Goal: Task Accomplishment & Management: Use online tool/utility

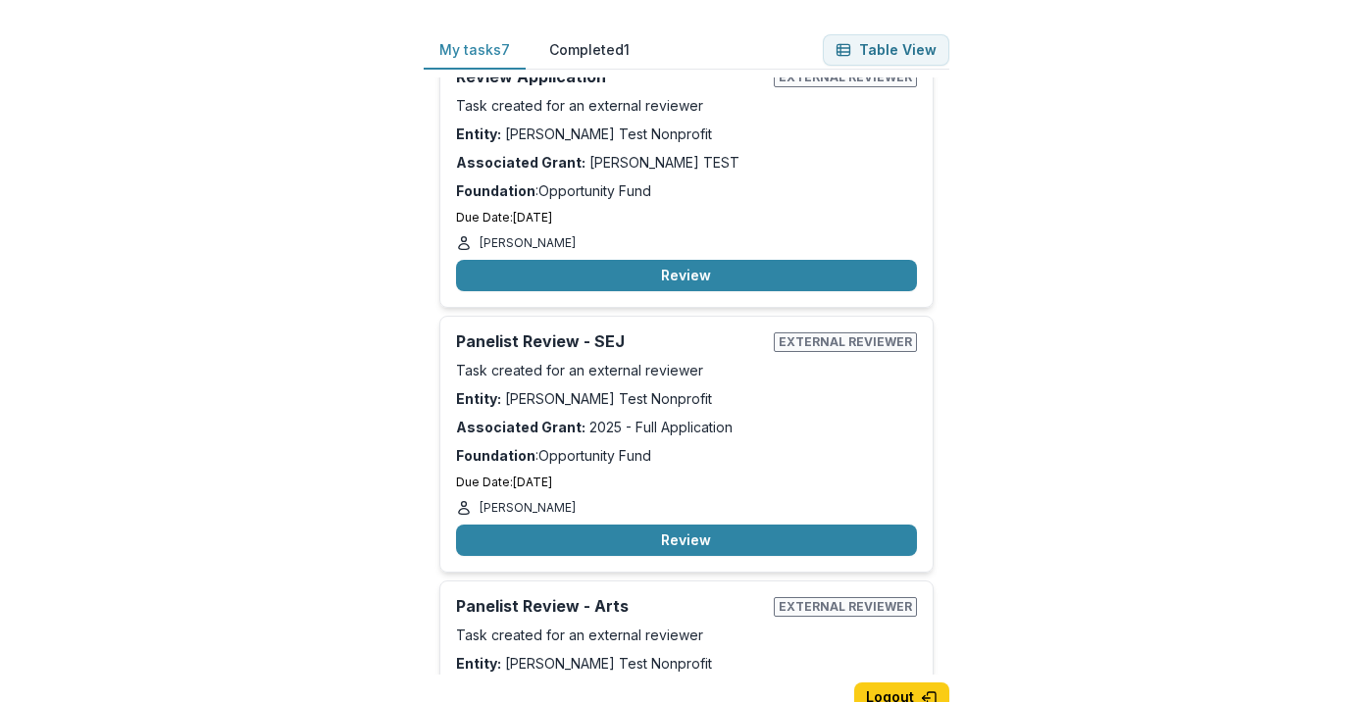
scroll to position [1280, 0]
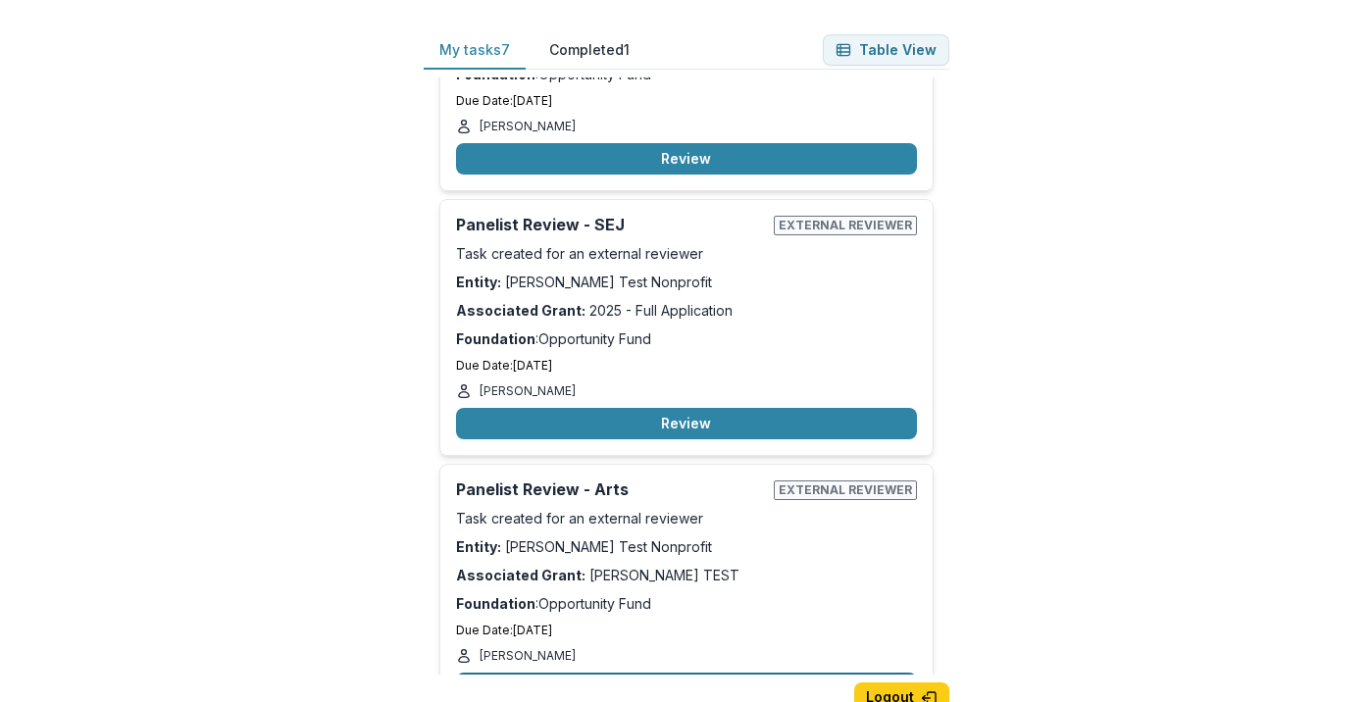
click at [571, 673] on button "Review" at bounding box center [686, 688] width 461 height 31
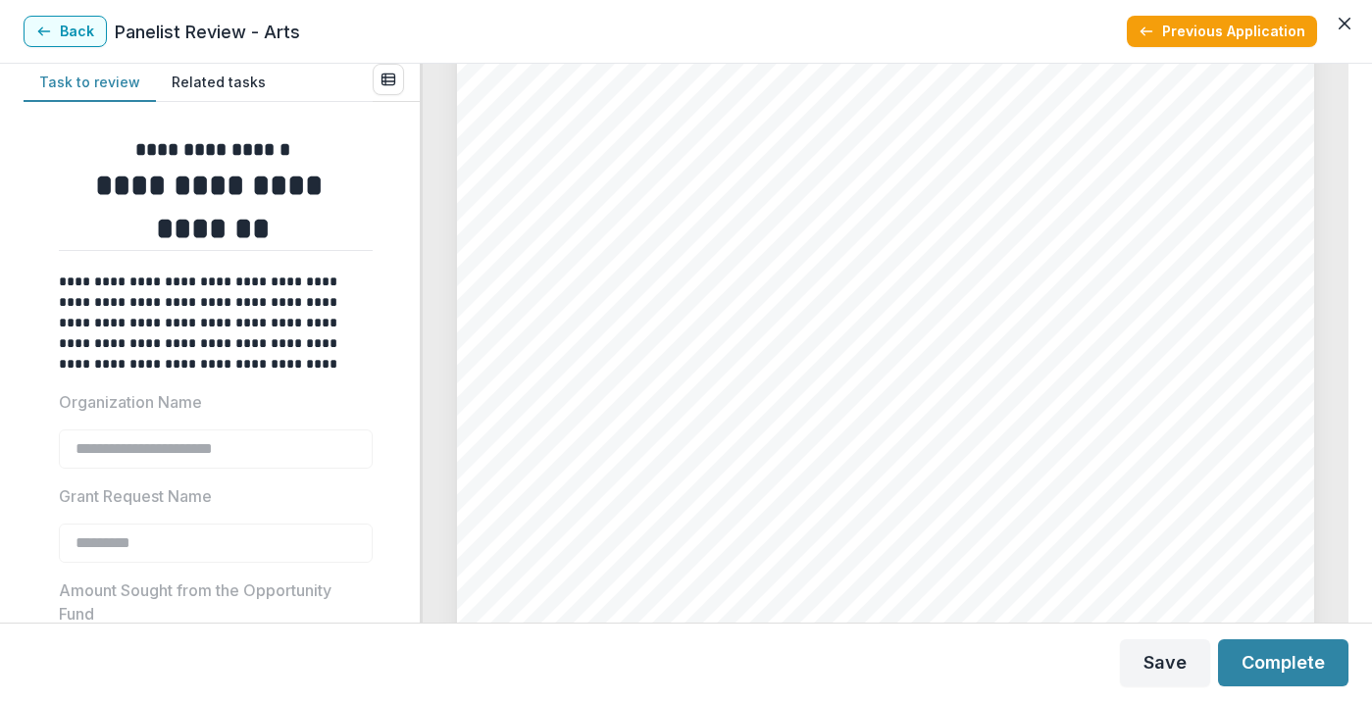
scroll to position [386, 0]
click at [68, 37] on button "Back" at bounding box center [65, 31] width 83 height 31
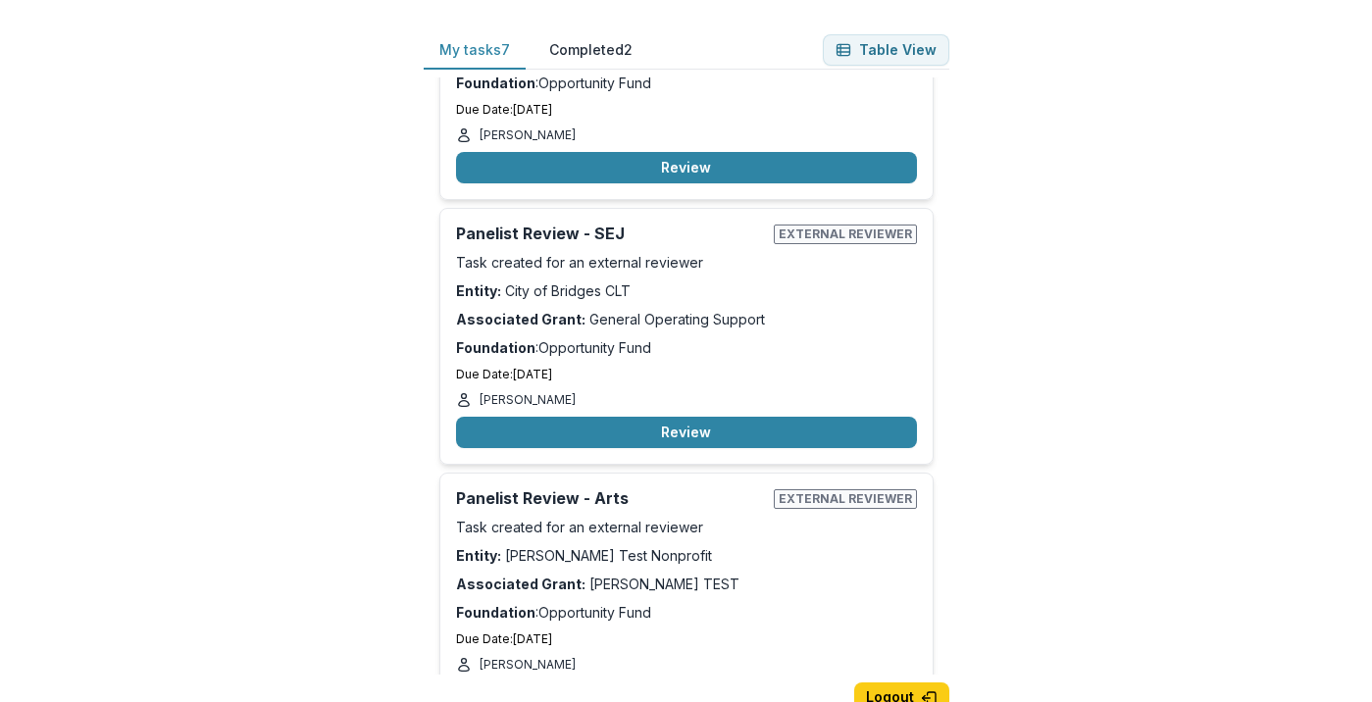
scroll to position [1280, 0]
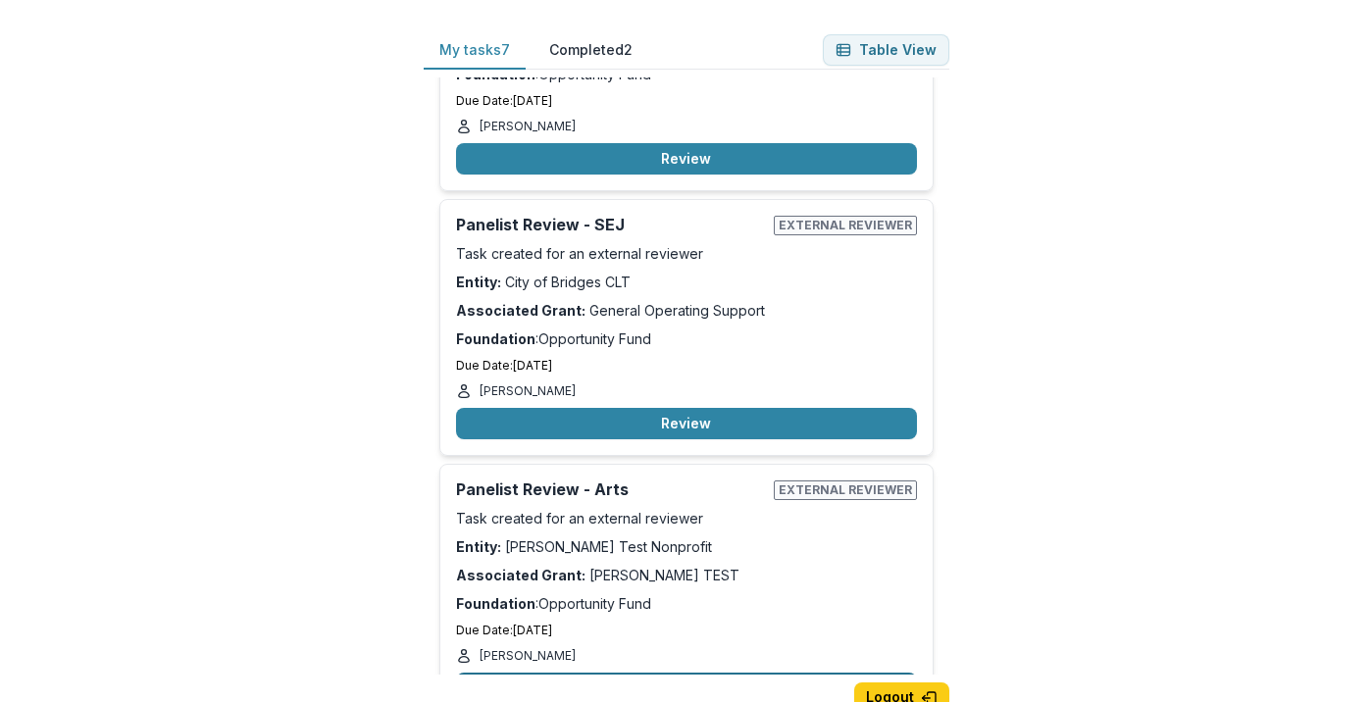
click at [593, 673] on button "Review" at bounding box center [686, 688] width 461 height 31
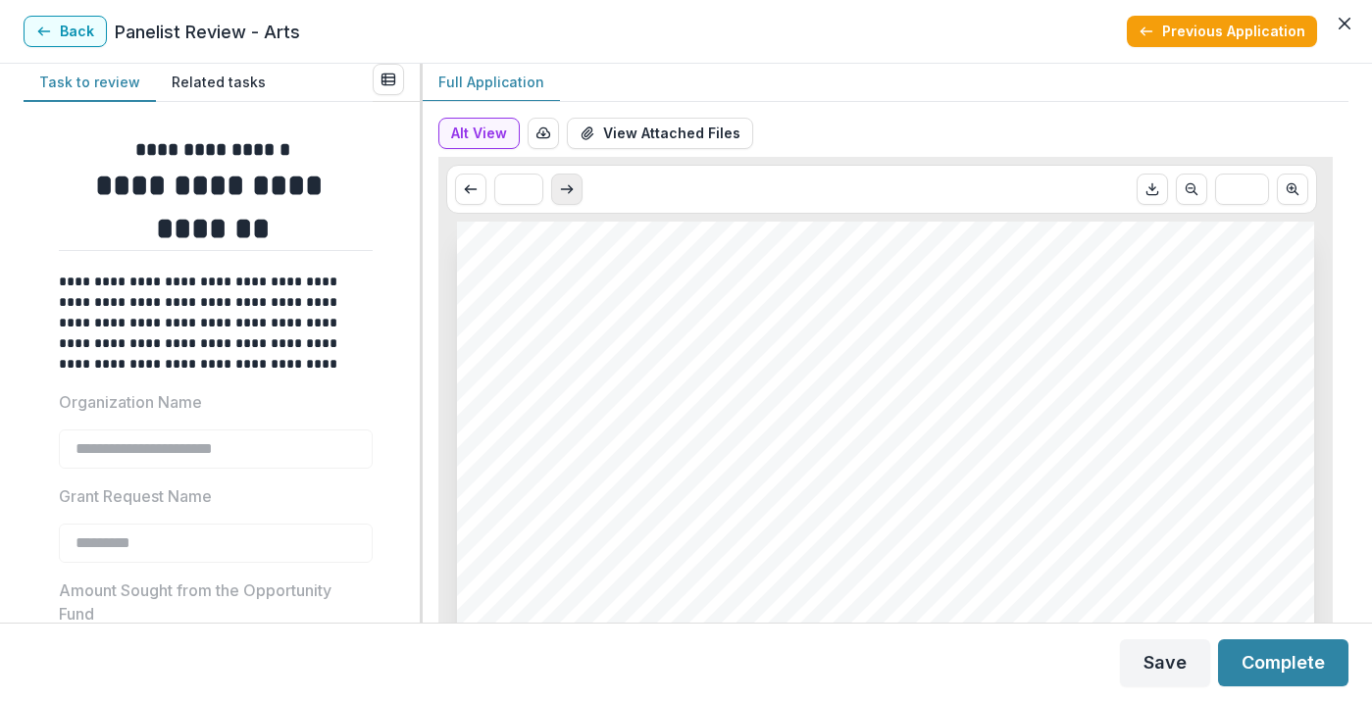
click at [566, 191] on icon "Scroll to next page" at bounding box center [567, 189] width 16 height 16
type input "*"
click at [67, 36] on button "Back" at bounding box center [65, 31] width 83 height 31
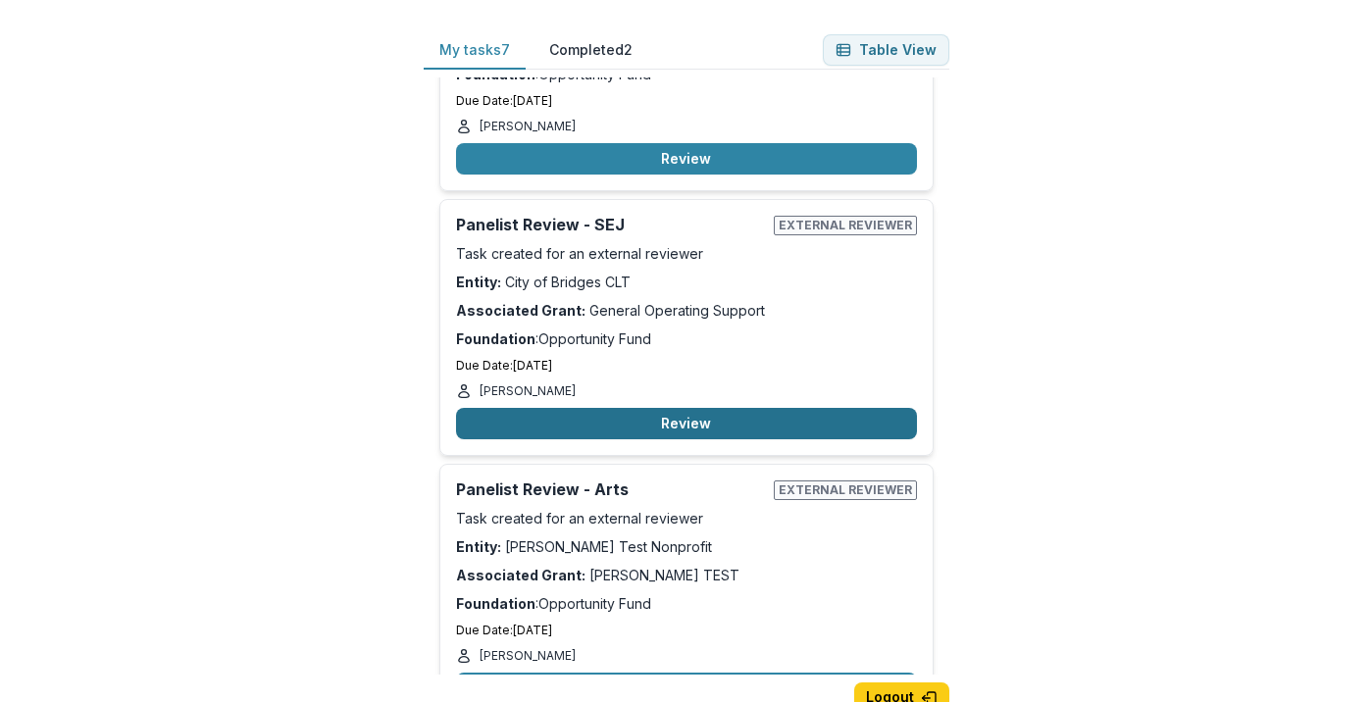
click at [548, 408] on button "Review" at bounding box center [686, 423] width 461 height 31
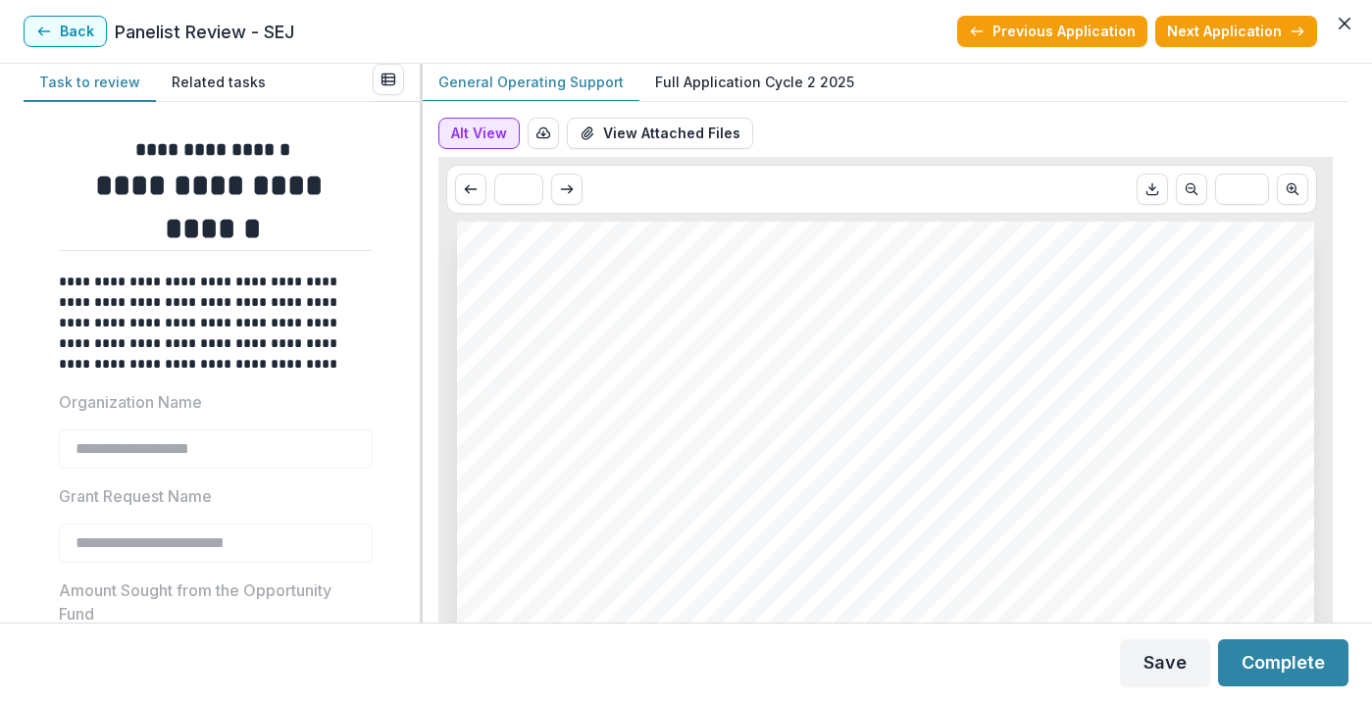
click at [489, 131] on button "Alt View" at bounding box center [478, 133] width 81 height 31
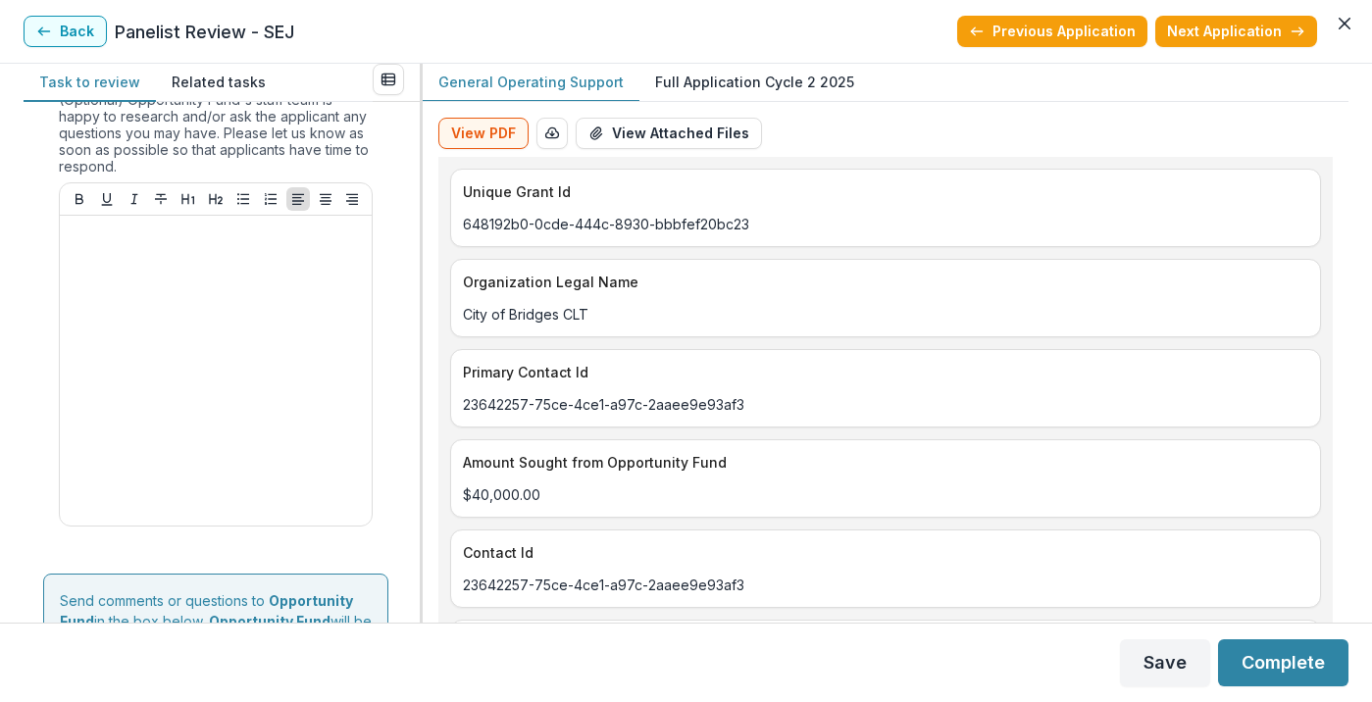
scroll to position [3088, 0]
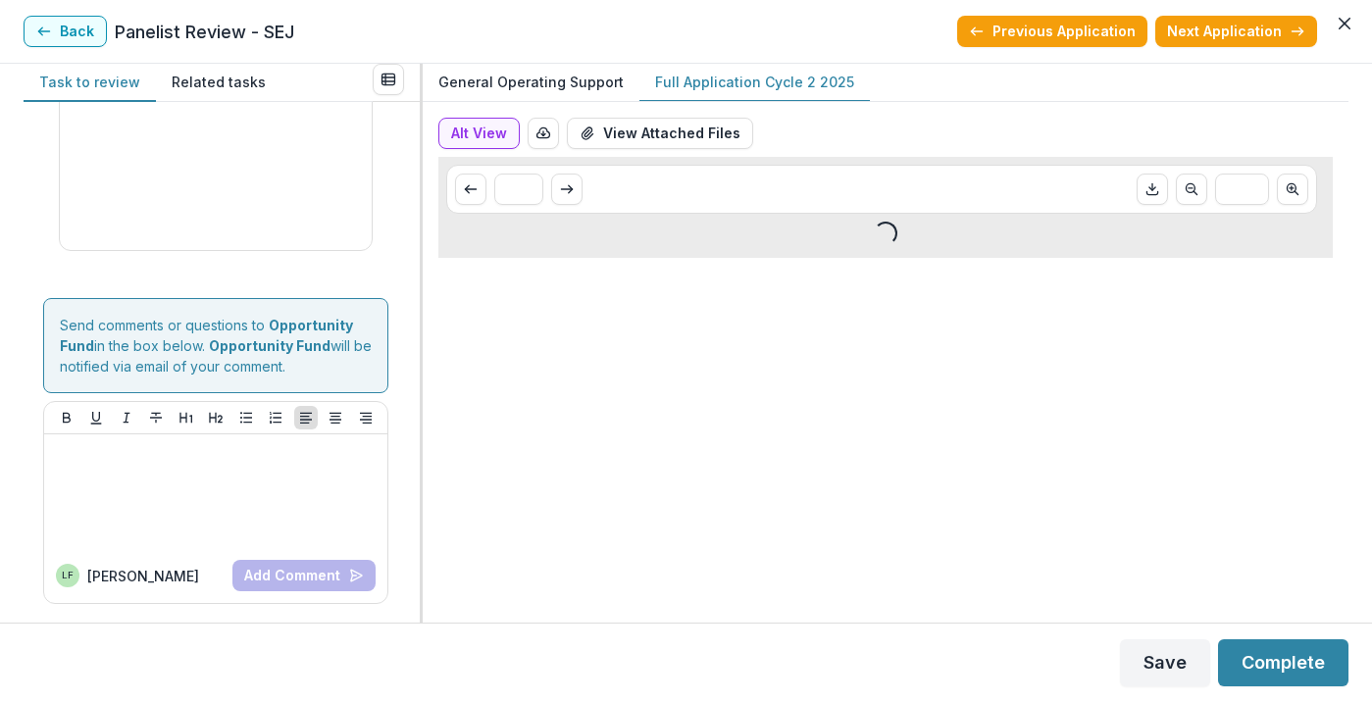
click at [703, 89] on p "Full Application Cycle 2 2025" at bounding box center [754, 82] width 199 height 21
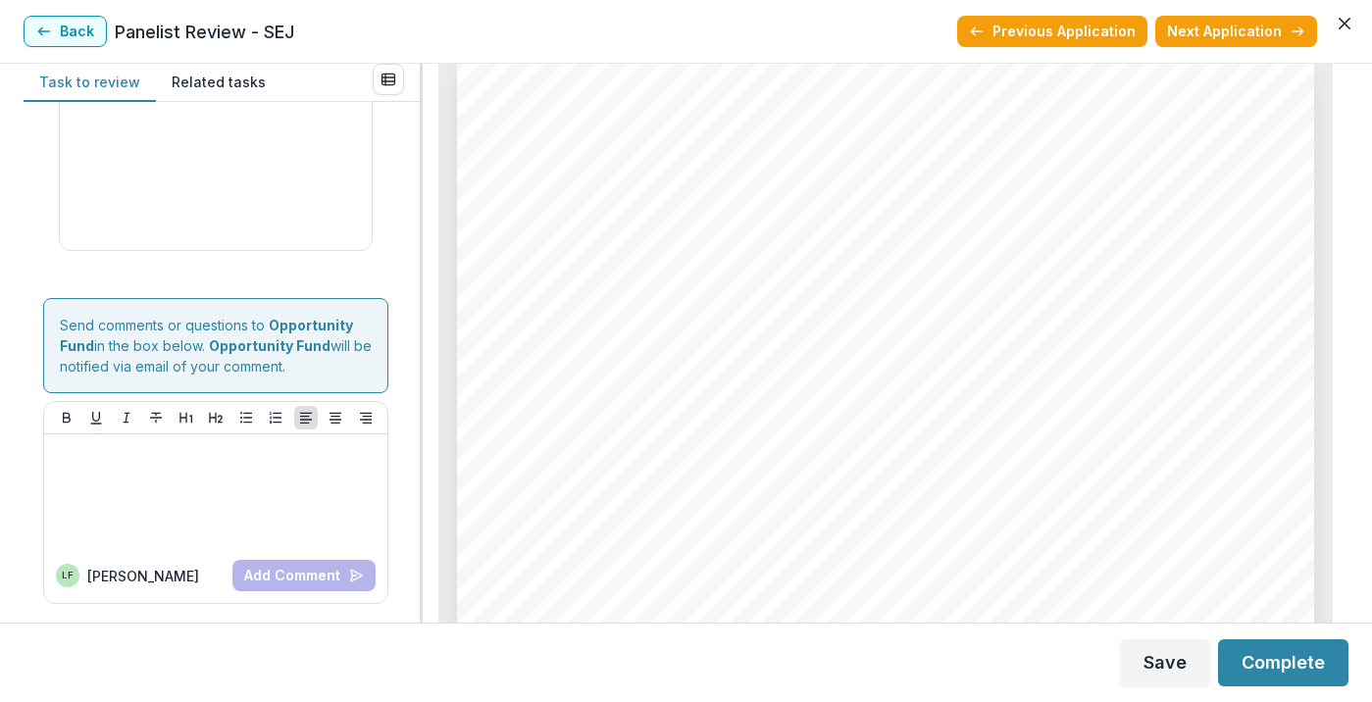
scroll to position [0, 0]
